Goal: Information Seeking & Learning: Learn about a topic

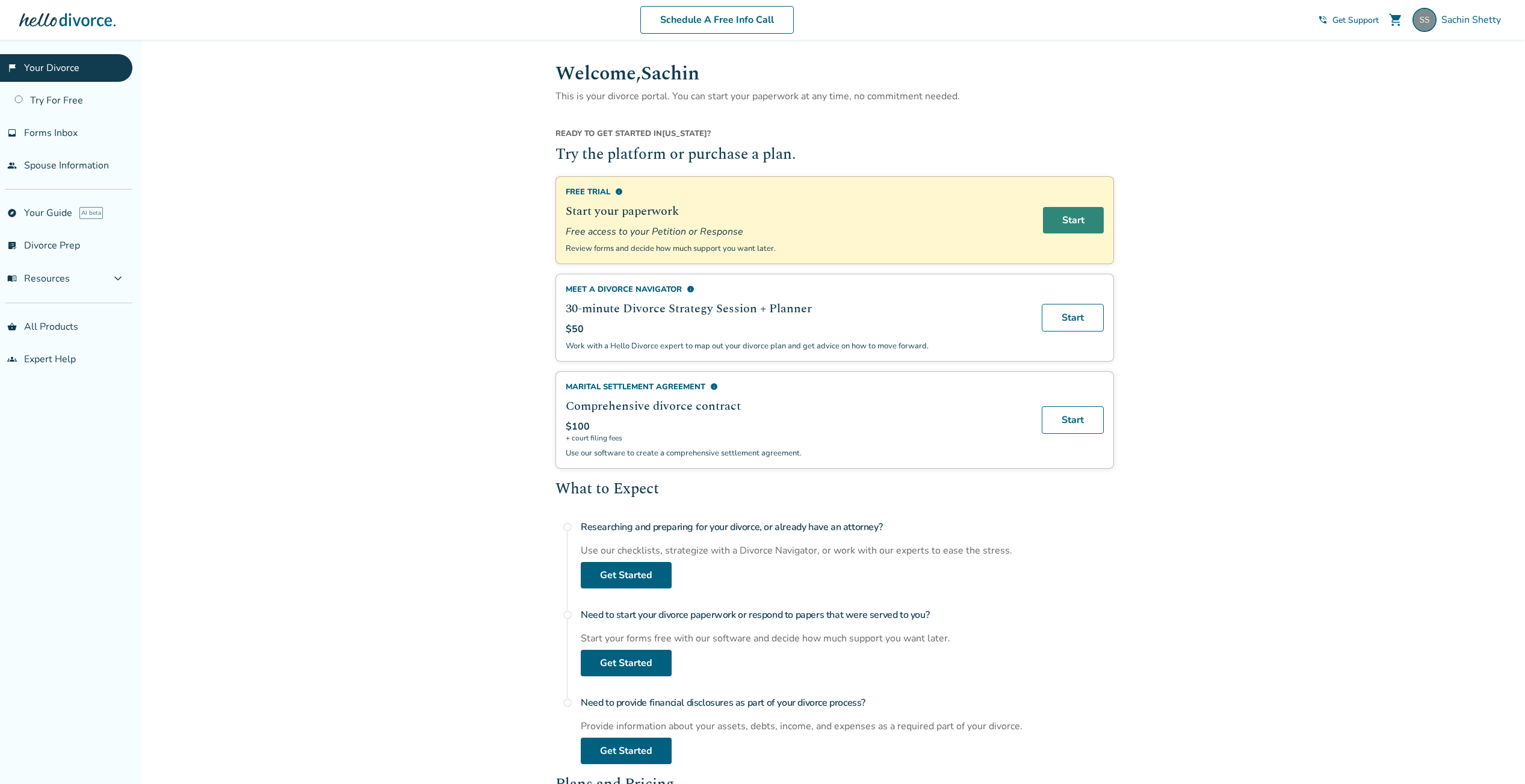
click at [1069, 223] on link "Start" at bounding box center [1073, 220] width 61 height 26
